Goal: Transaction & Acquisition: Purchase product/service

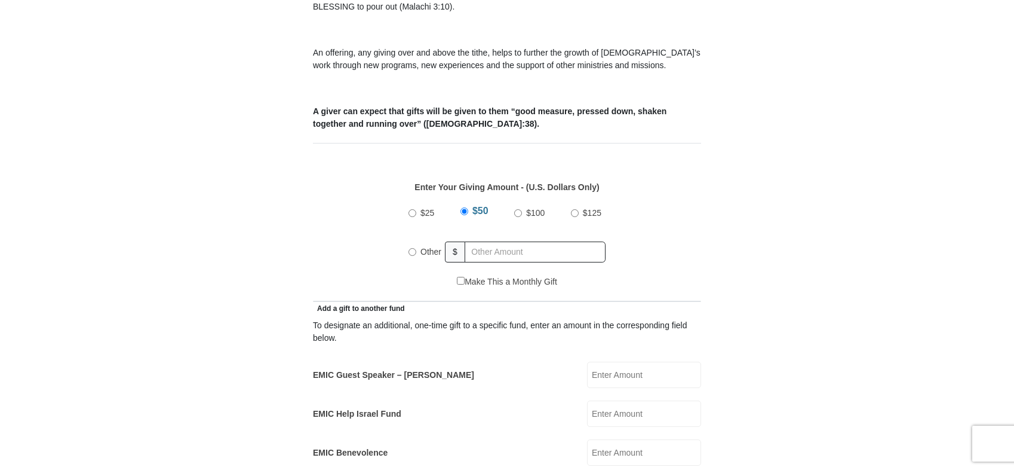
scroll to position [418, 0]
click at [410, 247] on input "Other" at bounding box center [413, 251] width 8 height 8
radio input "true"
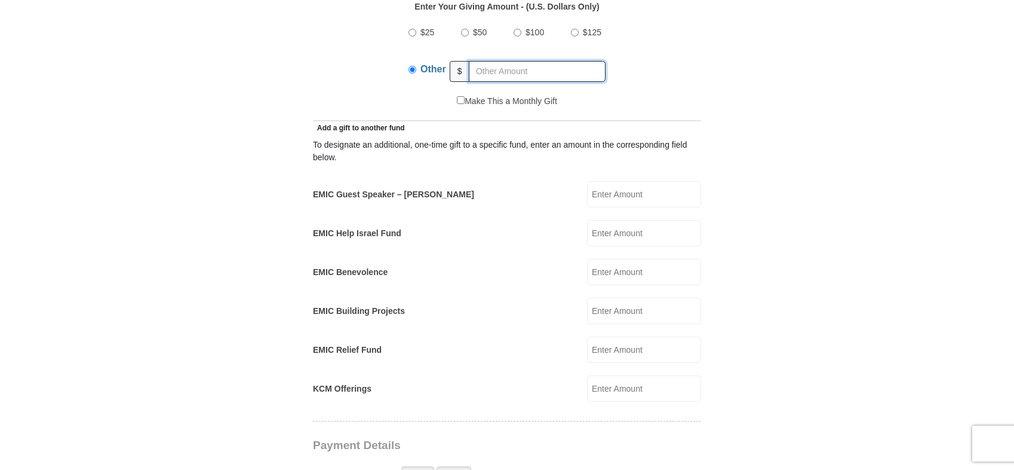
scroll to position [657, 0]
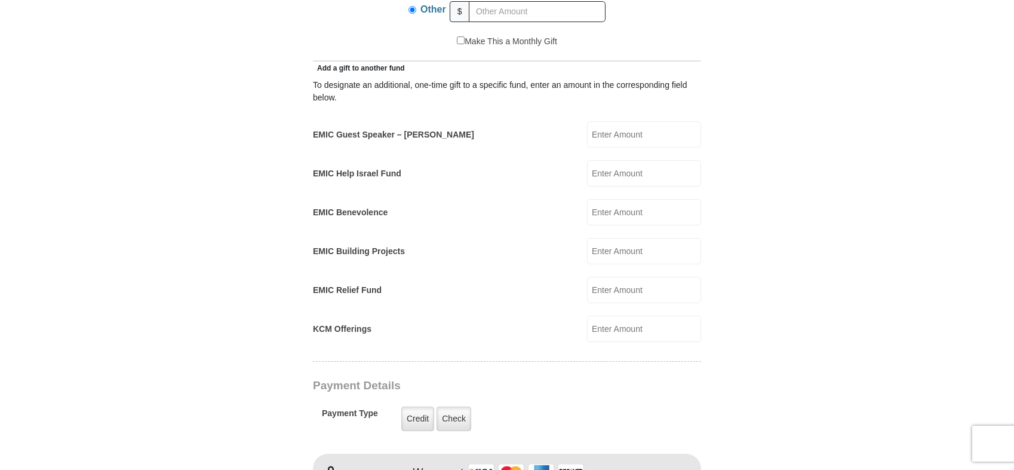
click at [628, 160] on input "EMIC Help Israel Fund" at bounding box center [644, 173] width 114 height 26
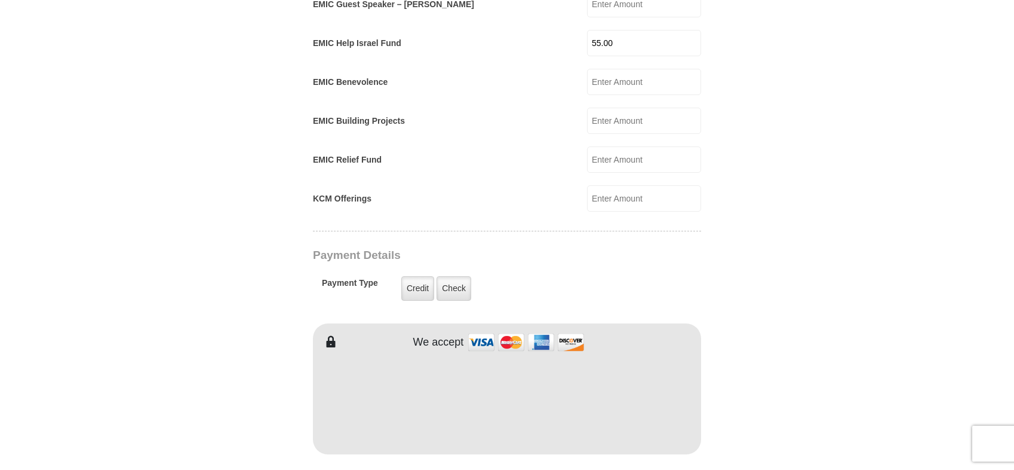
scroll to position [836, 0]
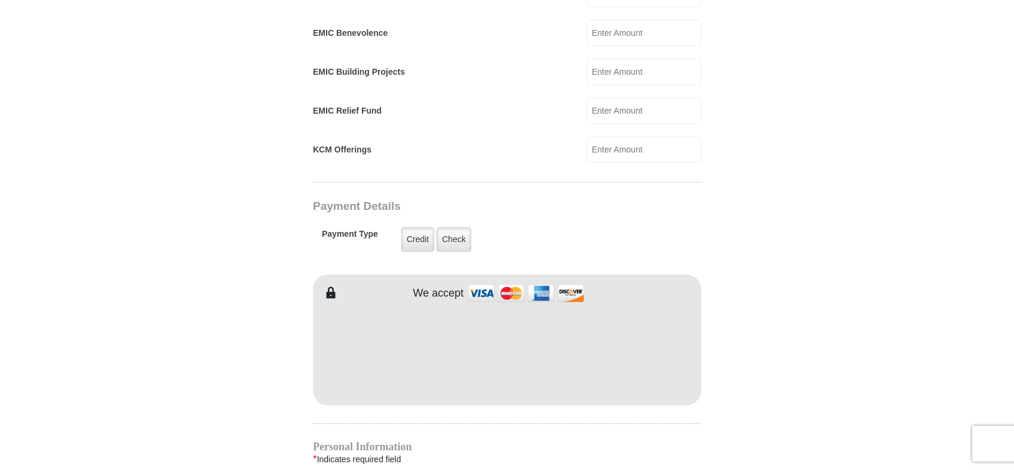
type input "55.00"
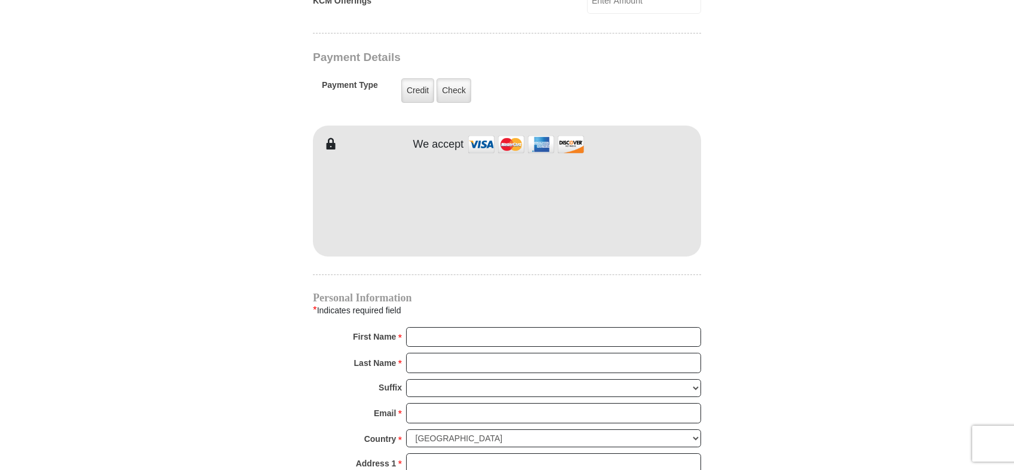
scroll to position [1135, 0]
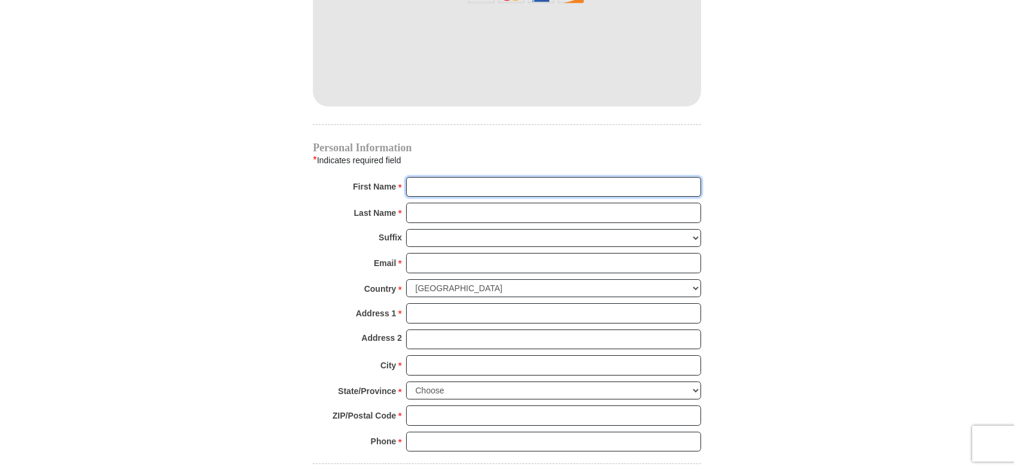
click at [456, 177] on input "First Name *" at bounding box center [553, 187] width 295 height 20
type input "Bill"
type input "Booth"
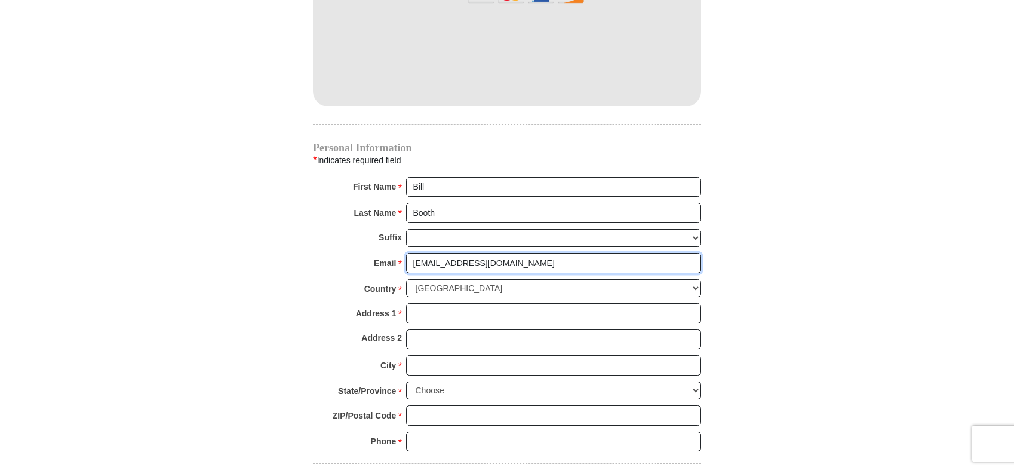
type input "[EMAIL_ADDRESS][DOMAIN_NAME]"
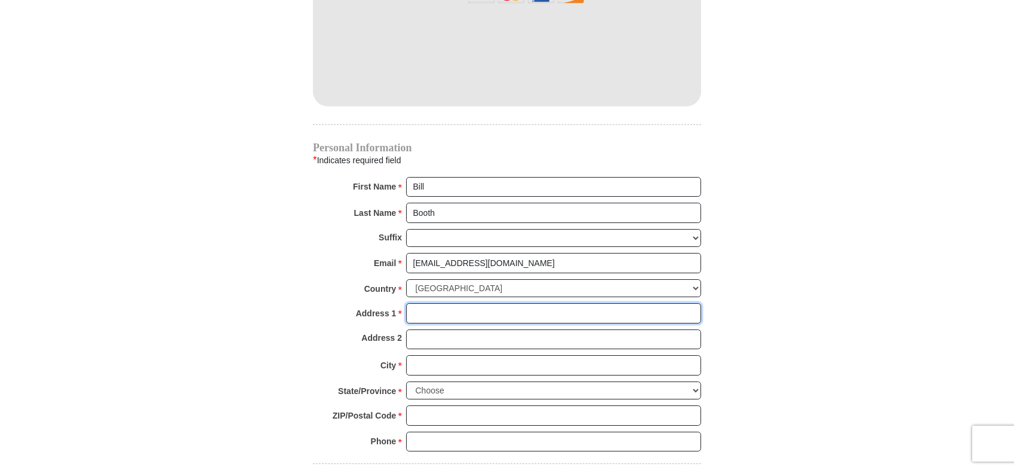
click at [437, 303] on input "Address 1 *" at bounding box center [553, 313] width 295 height 20
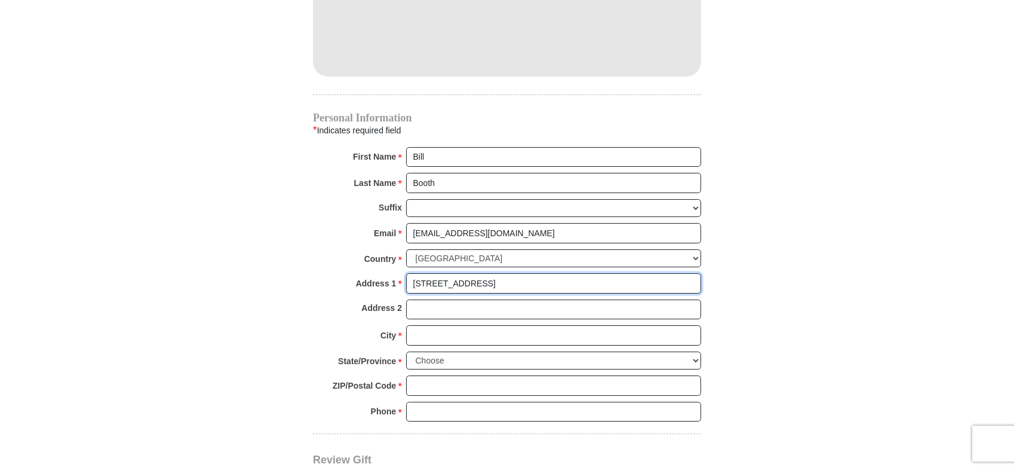
scroll to position [1195, 0]
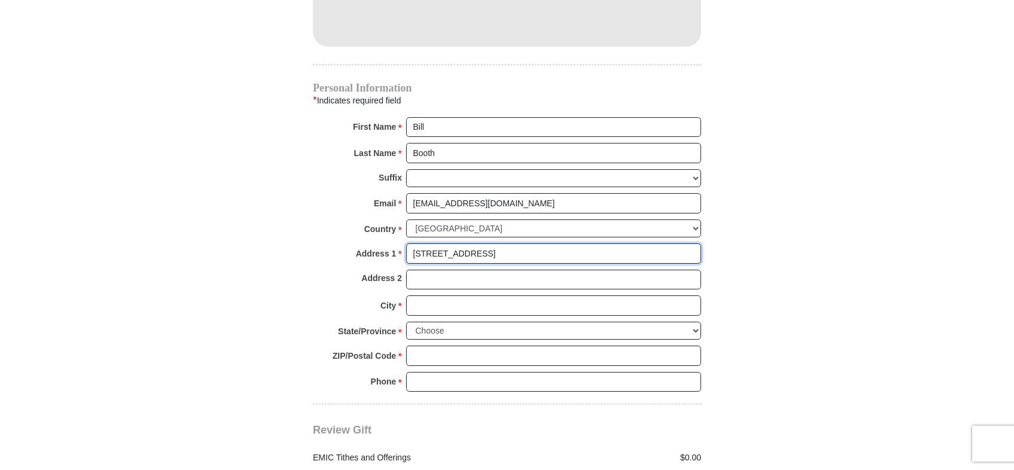
type input "[STREET_ADDRESS]"
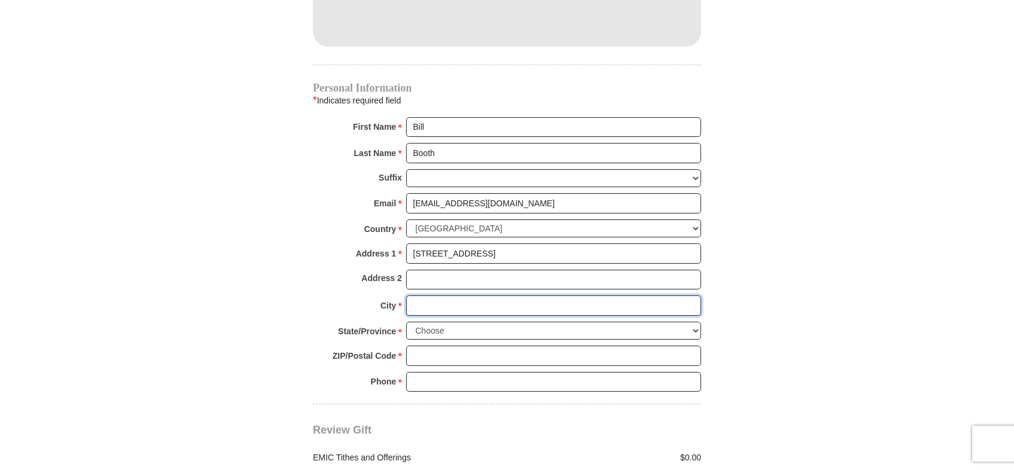
click at [440, 296] on input "City *" at bounding box center [553, 305] width 295 height 20
type input "Choctaw"
select select "OK"
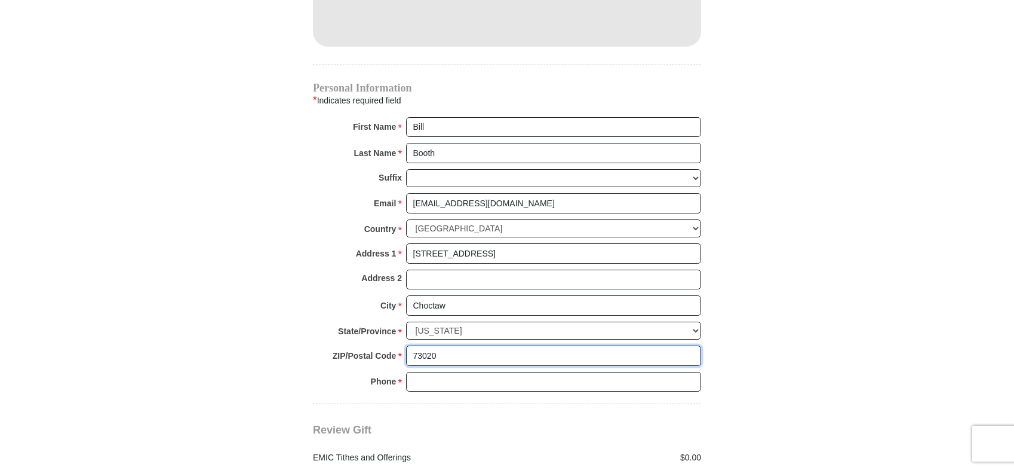
type input "73020"
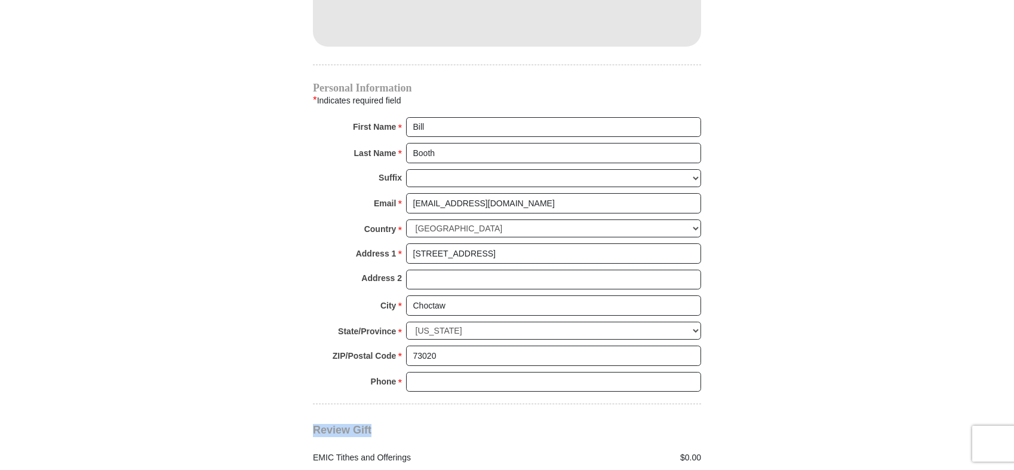
click at [459, 372] on input "Phone * *" at bounding box center [553, 382] width 295 height 20
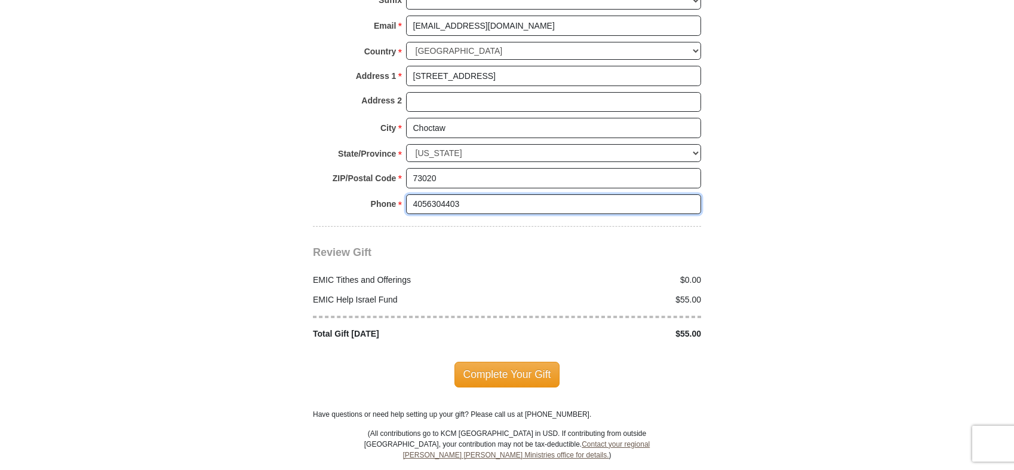
scroll to position [1374, 0]
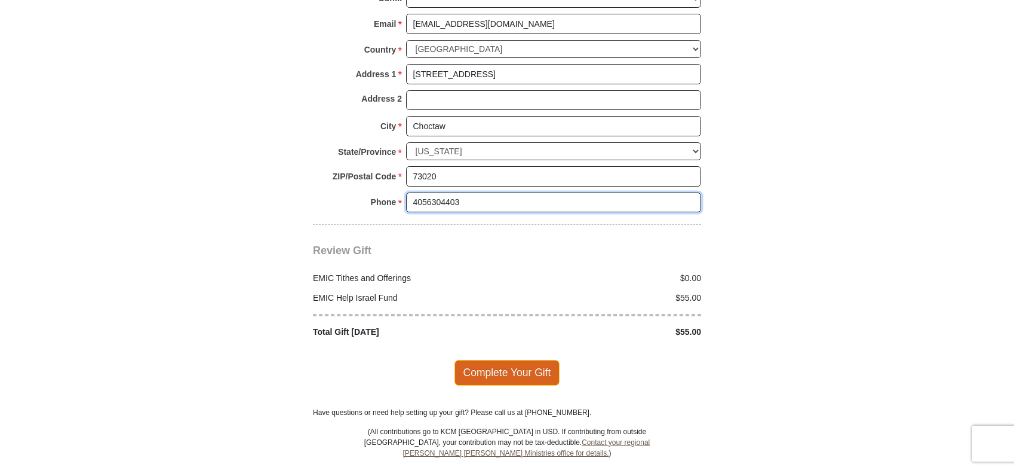
type input "4056304403"
click at [530, 367] on span "Complete Your Gift" at bounding box center [508, 372] width 106 height 25
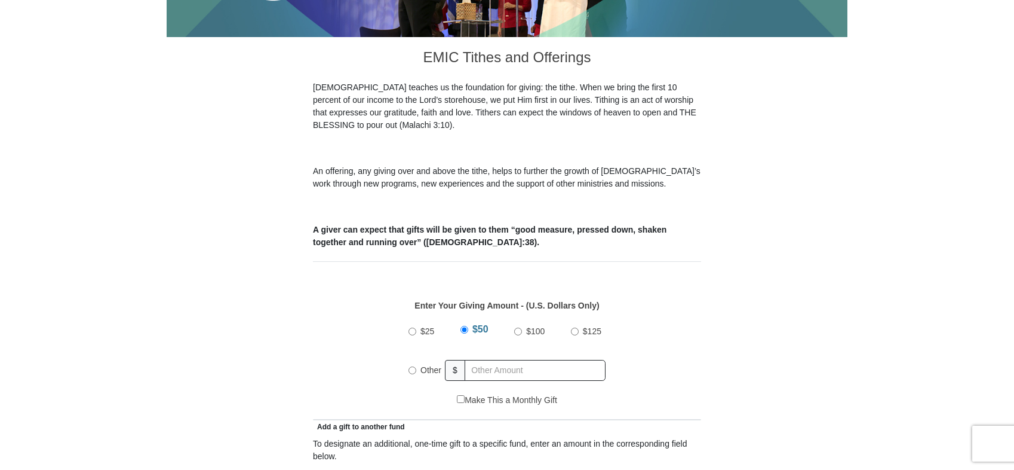
click at [412, 366] on input "Other" at bounding box center [413, 370] width 8 height 8
radio input "true"
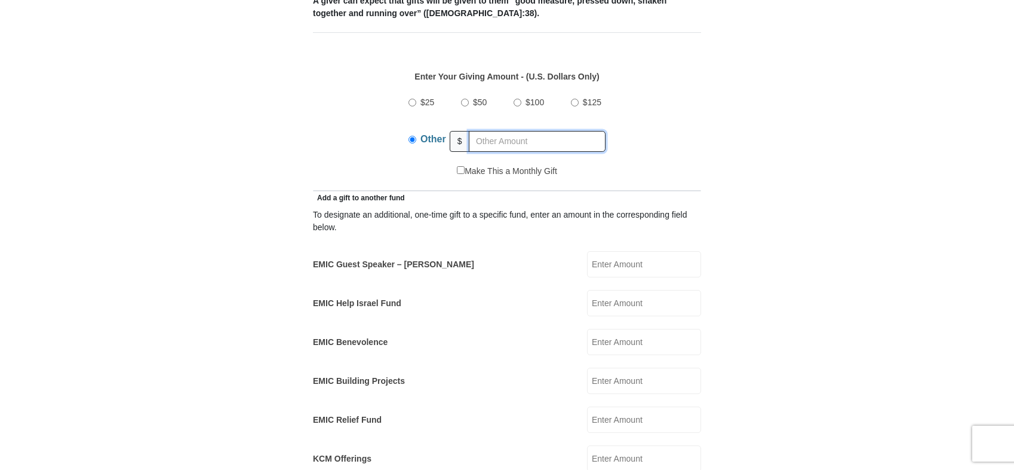
scroll to position [538, 0]
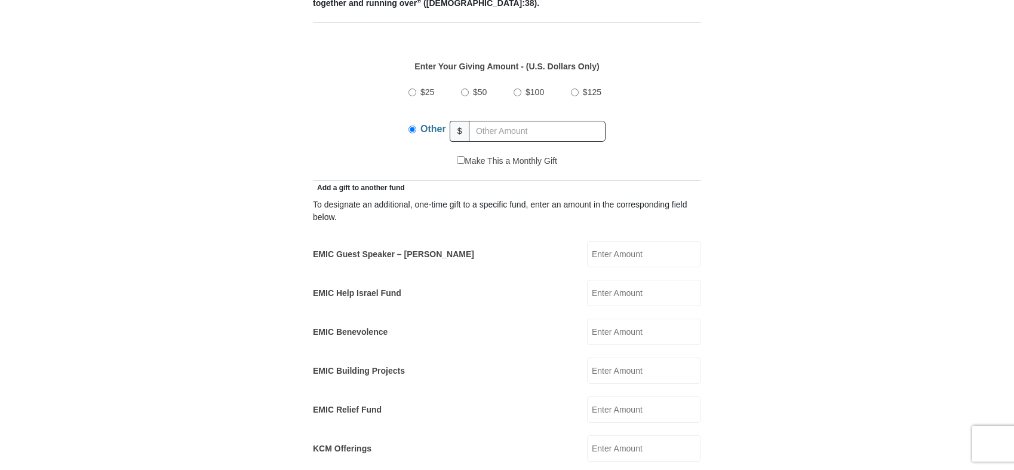
click at [664, 241] on input "EMIC Guest Speaker – [PERSON_NAME]" at bounding box center [644, 254] width 114 height 26
type input "100.00"
click at [559, 121] on input "text" at bounding box center [537, 131] width 137 height 21
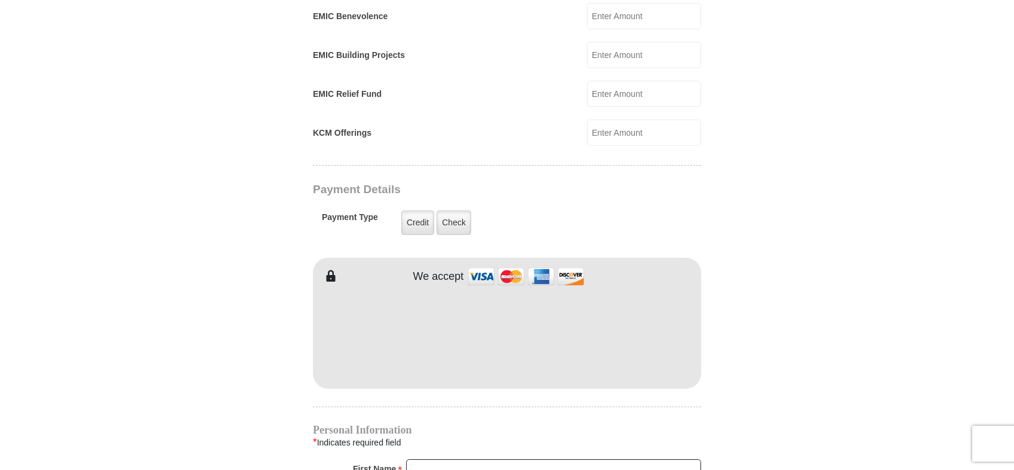
scroll to position [896, 0]
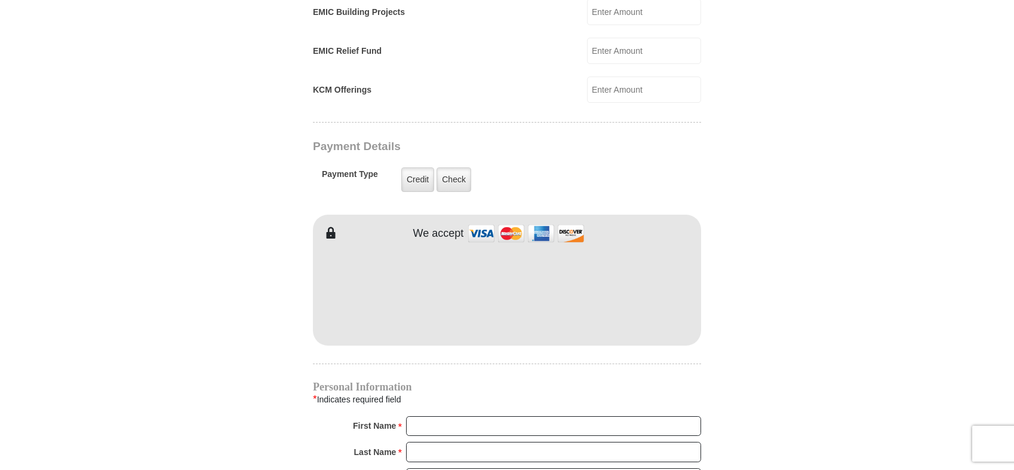
type input "345.00"
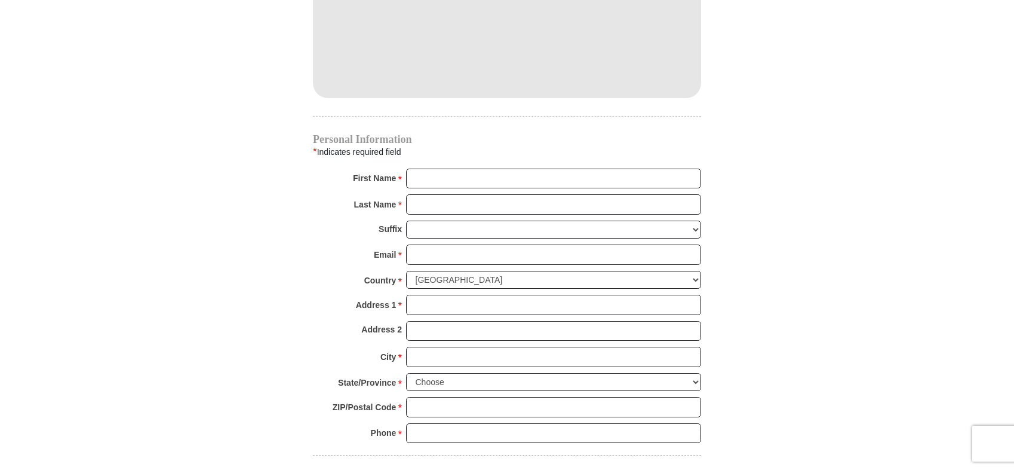
scroll to position [1195, 0]
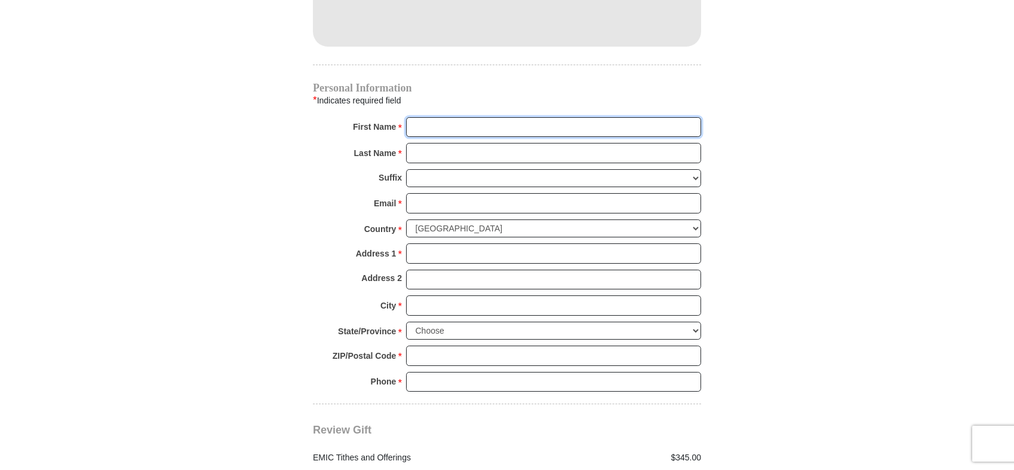
click at [458, 117] on input "First Name *" at bounding box center [553, 127] width 295 height 20
type input "Bill"
type input "Booth"
type input "[EMAIL_ADDRESS][DOMAIN_NAME]"
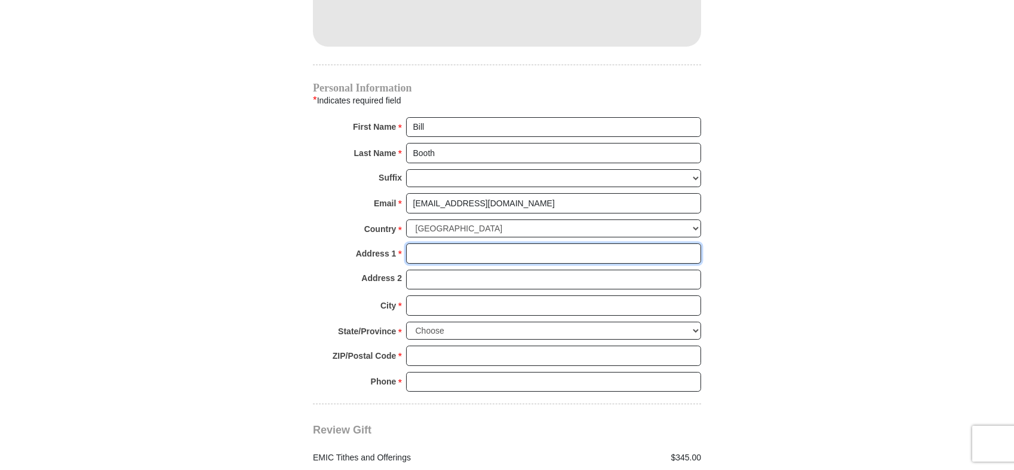
click at [438, 243] on input "Address 1 *" at bounding box center [553, 253] width 295 height 20
type input "[STREET_ADDRESS]"
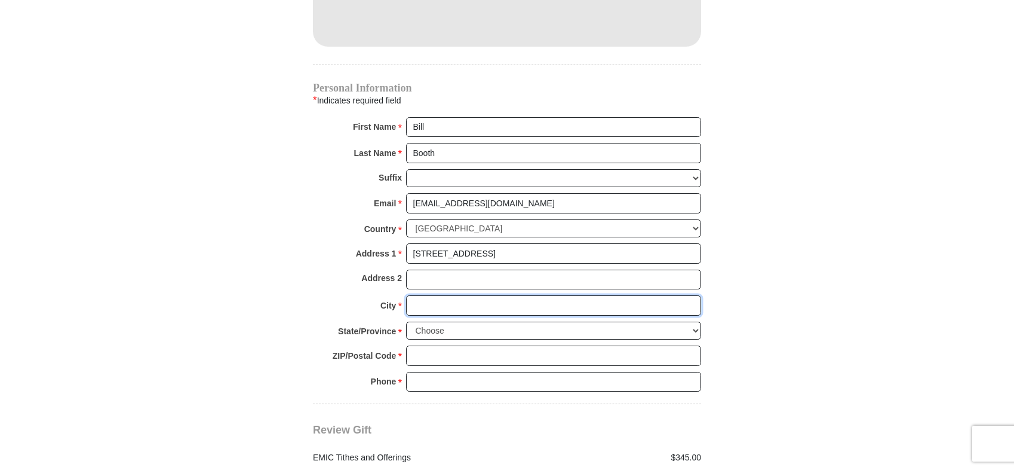
click at [441, 295] on input "City *" at bounding box center [553, 305] width 295 height 20
type input "Choctaw"
click at [499, 321] on select "Choose [US_STATE] [US_STATE] [US_STATE] [US_STATE] [US_STATE] Armed Forces Amer…" at bounding box center [553, 330] width 295 height 19
select select "OK"
click at [406, 321] on select "Choose [US_STATE] [US_STATE] [US_STATE] [US_STATE] [US_STATE] Armed Forces Amer…" at bounding box center [553, 330] width 295 height 19
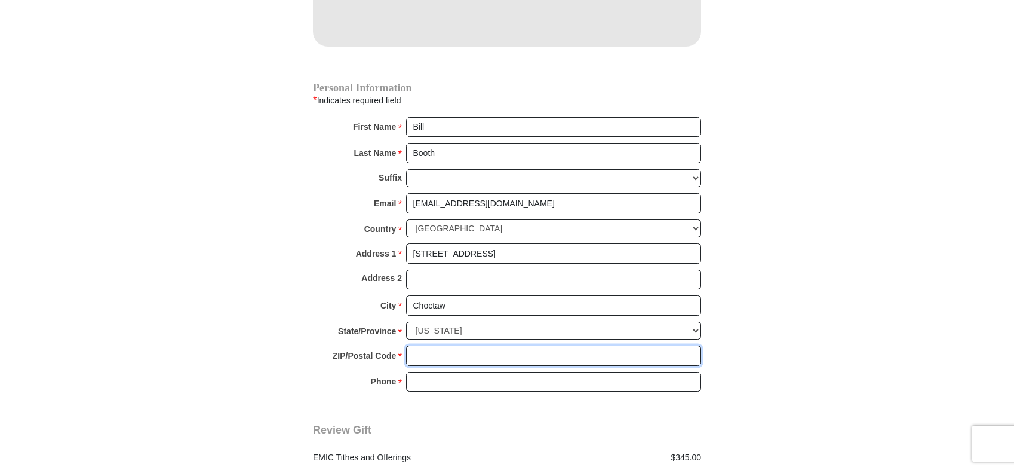
click at [467, 345] on input "ZIP/Postal Code *" at bounding box center [553, 355] width 295 height 20
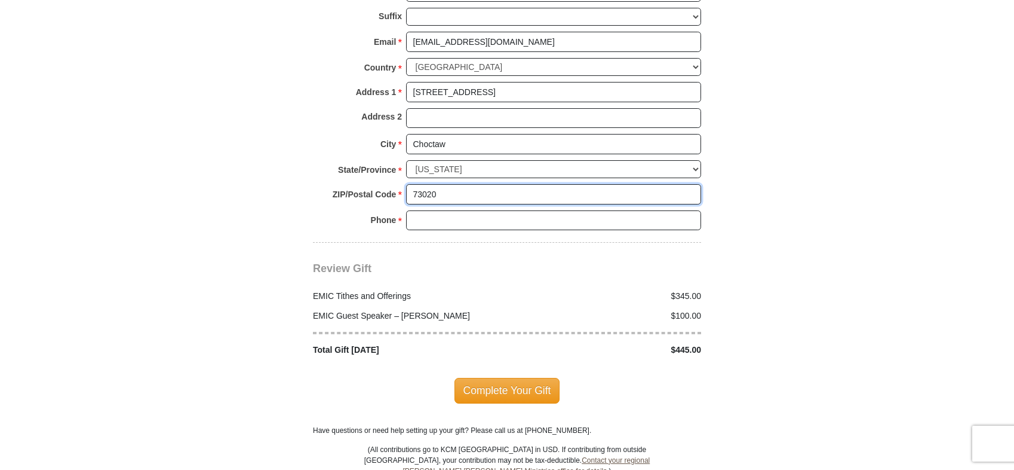
scroll to position [1374, 0]
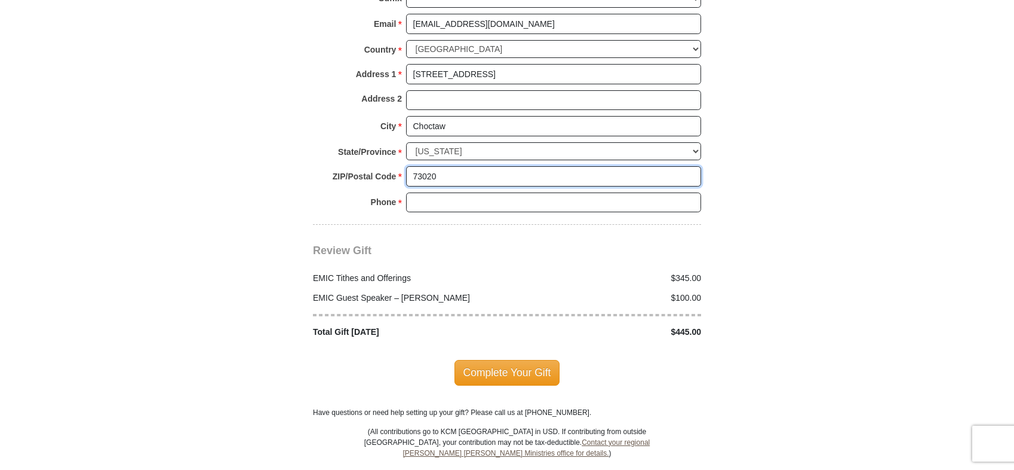
type input "73020"
click at [444, 192] on input "Phone * *" at bounding box center [553, 202] width 295 height 20
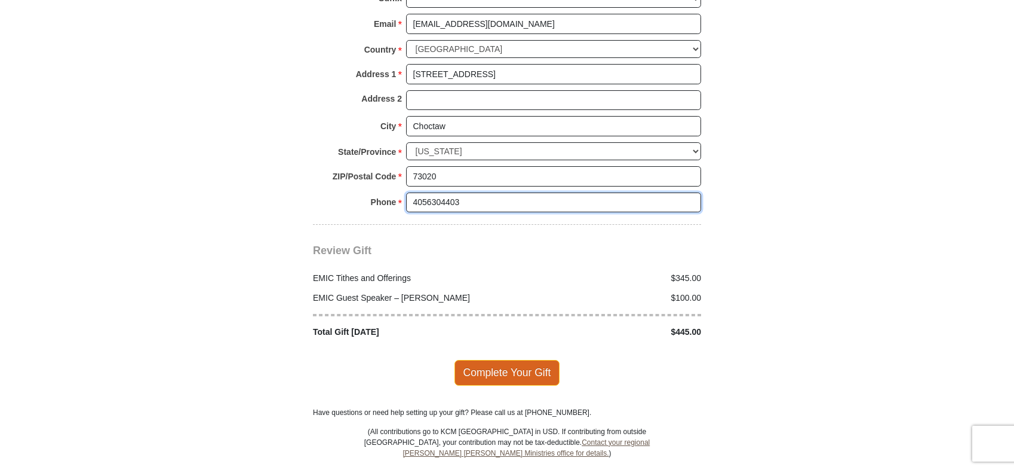
type input "4056304403"
click at [542, 360] on span "Complete Your Gift" at bounding box center [508, 372] width 106 height 25
